Goal: Use online tool/utility: Utilize a website feature to perform a specific function

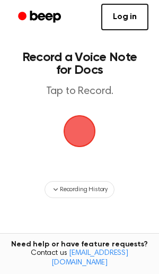
click at [78, 127] on span "button" at bounding box center [80, 131] width 30 height 30
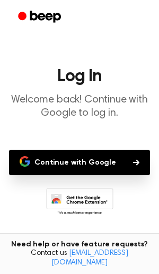
click at [76, 163] on button "Continue with Google" at bounding box center [79, 161] width 141 height 25
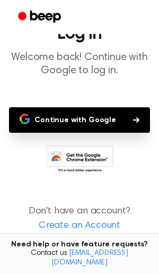
click at [98, 120] on button "Continue with Google" at bounding box center [79, 119] width 141 height 25
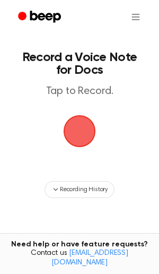
click at [84, 126] on span "button" at bounding box center [80, 131] width 30 height 30
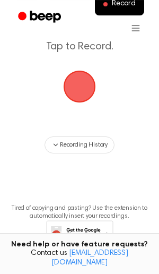
scroll to position [83, 0]
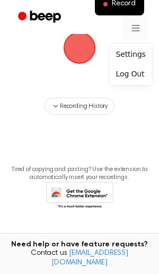
click at [136, 25] on html "Record Record a Voice Note for Docs Tap to Record. Recording History Tired of c…" at bounding box center [79, 95] width 159 height 357
click at [128, 75] on div "Log Out" at bounding box center [131, 73] width 38 height 17
